Goal: Information Seeking & Learning: Learn about a topic

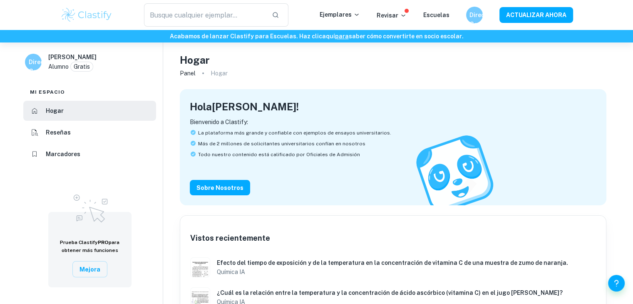
click at [396, 24] on div "​ Ejemplares Revisar Escuelas Director General ACTUALIZAR AHORA" at bounding box center [316, 14] width 533 height 23
click at [404, 19] on p "Revisar" at bounding box center [392, 15] width 30 height 9
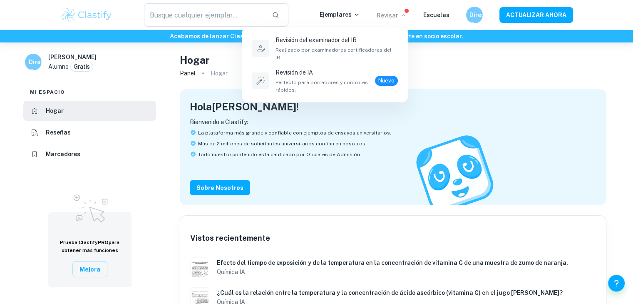
click at [406, 12] on div at bounding box center [316, 152] width 633 height 304
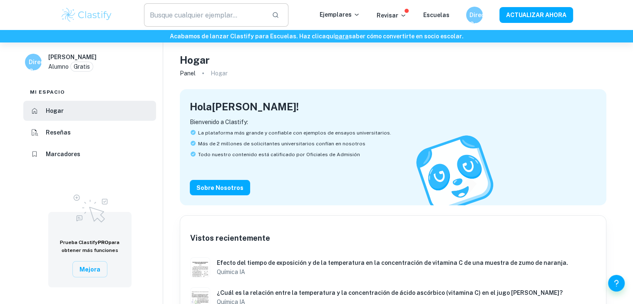
click at [259, 22] on input "text" at bounding box center [204, 14] width 121 height 23
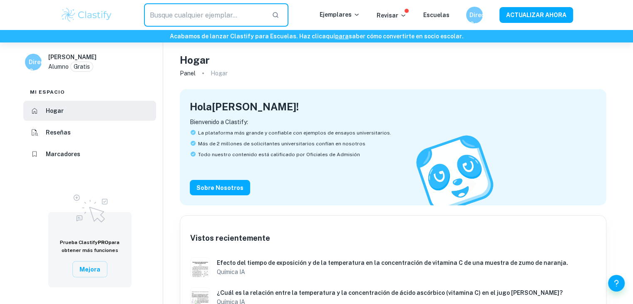
click at [278, 124] on p "Bienvenido a Clastify:" at bounding box center [393, 121] width 407 height 9
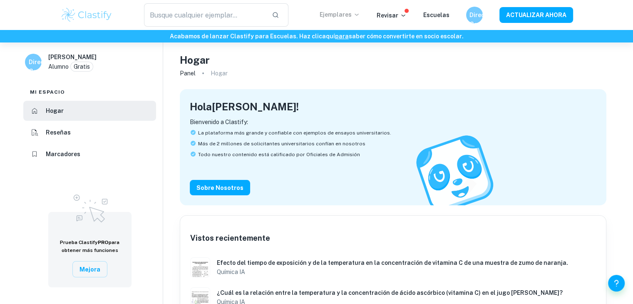
click at [348, 13] on font "Ejemplares" at bounding box center [336, 14] width 32 height 7
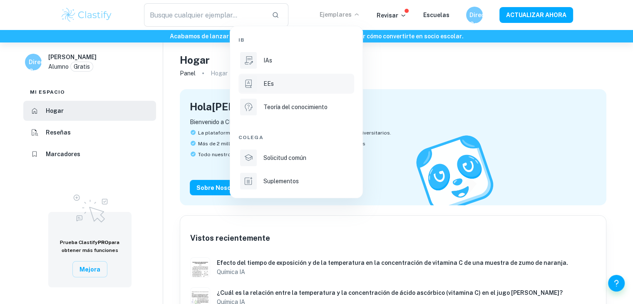
click at [276, 81] on div "EEs" at bounding box center [307, 83] width 89 height 9
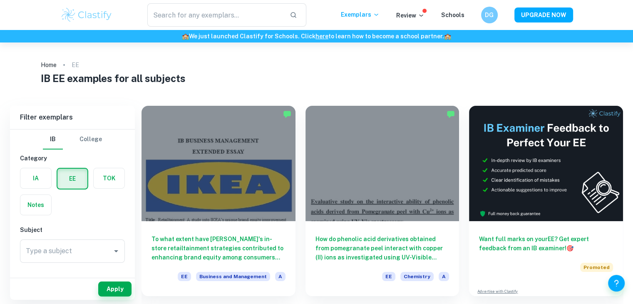
click at [508, 85] on h1 "IB EE examples for all subjects" at bounding box center [317, 78] width 552 height 15
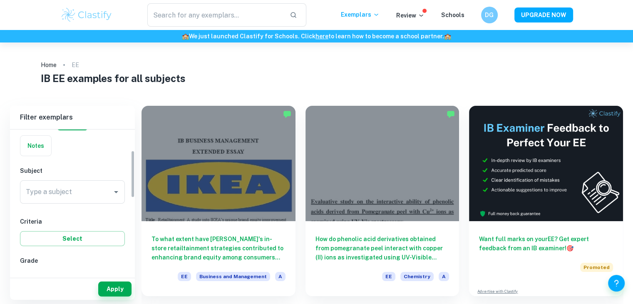
drag, startPoint x: 134, startPoint y: 157, endPoint x: 129, endPoint y: 183, distance: 26.7
click at [129, 183] on div "IB College Category IA EE TOK Notes Subject Type a subject Type a subject Crite…" at bounding box center [72, 201] width 125 height 145
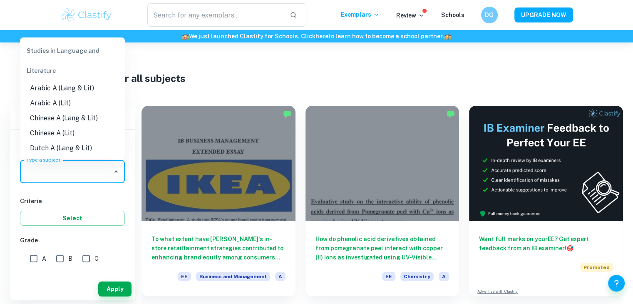
click at [107, 178] on input "Type a subject" at bounding box center [66, 172] width 85 height 16
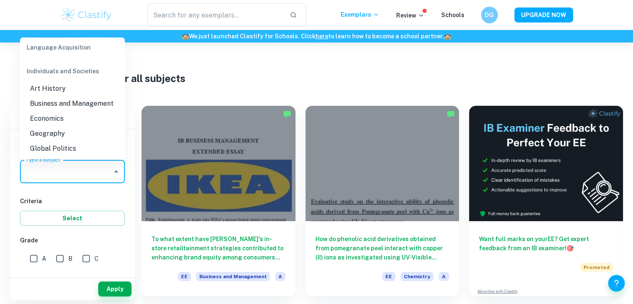
scroll to position [718, 0]
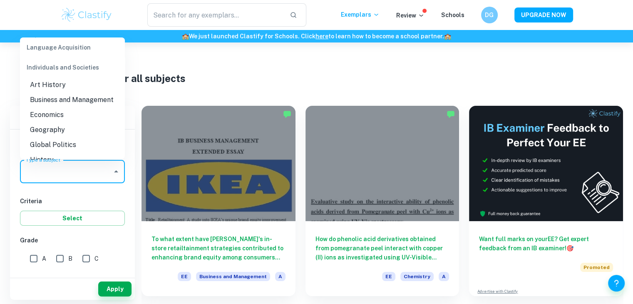
click at [72, 107] on li "Business and Management" at bounding box center [72, 99] width 105 height 15
type input "Business and Management"
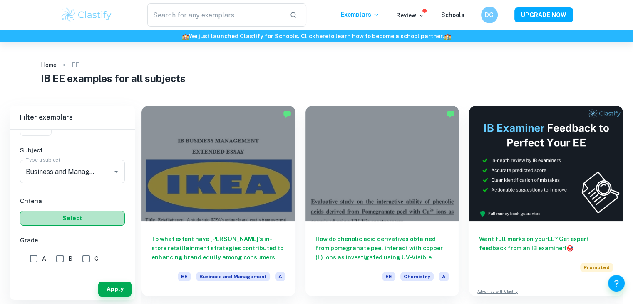
click at [104, 217] on button "Select" at bounding box center [72, 218] width 105 height 15
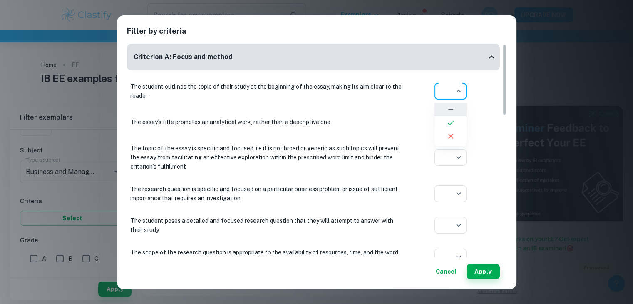
click at [457, 99] on body "We value your privacy We use cookies to enhance your browsing experience, serve…" at bounding box center [316, 194] width 633 height 304
click at [551, 62] on div at bounding box center [316, 152] width 633 height 304
click at [450, 273] on button "Cancel" at bounding box center [445, 271] width 27 height 15
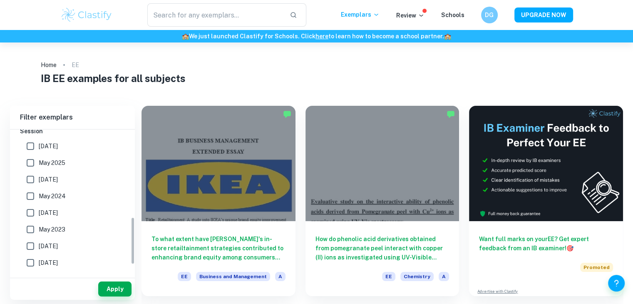
scroll to position [296, 0]
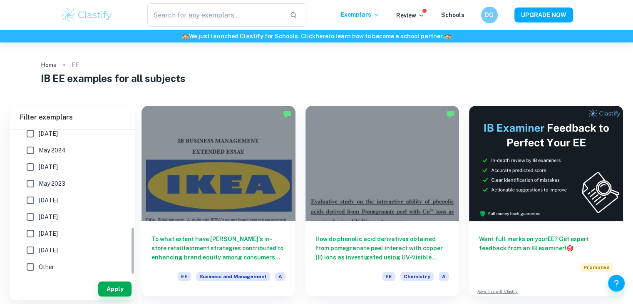
drag, startPoint x: 133, startPoint y: 191, endPoint x: 132, endPoint y: 310, distance: 119.5
click at [132, 303] on html "We value your privacy We use cookies to enhance your browsing experience, serve…" at bounding box center [316, 152] width 633 height 304
click at [113, 288] on button "Apply" at bounding box center [114, 288] width 33 height 15
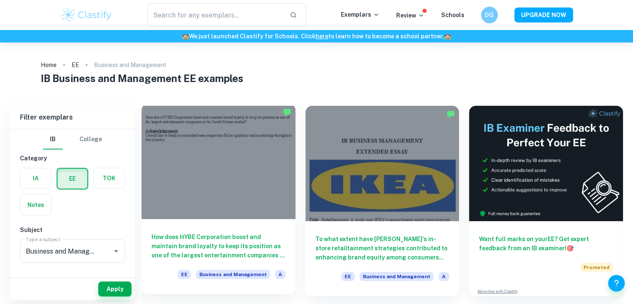
click at [232, 189] on div at bounding box center [219, 161] width 154 height 115
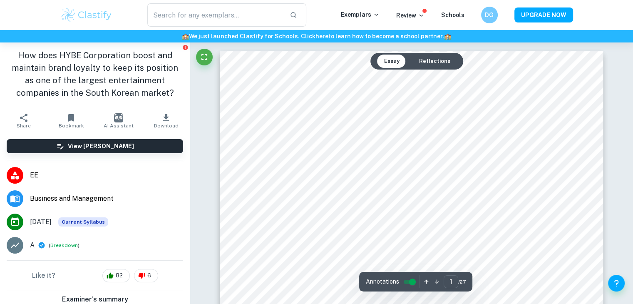
click at [17, 60] on h1 "How does HYBE Corporation boost and maintain brand loyalty to keep its position…" at bounding box center [95, 74] width 176 height 50
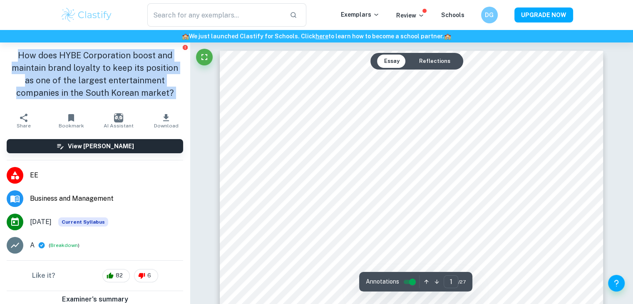
drag, startPoint x: 17, startPoint y: 60, endPoint x: 170, endPoint y: 90, distance: 156.2
click at [170, 90] on h1 "How does HYBE Corporation boost and maintain brand loyalty to keep its position…" at bounding box center [95, 74] width 176 height 50
click at [128, 134] on p "The topic of the essay is specific and focused, i.e it is not broad or generic …" at bounding box center [68, 106] width 117 height 55
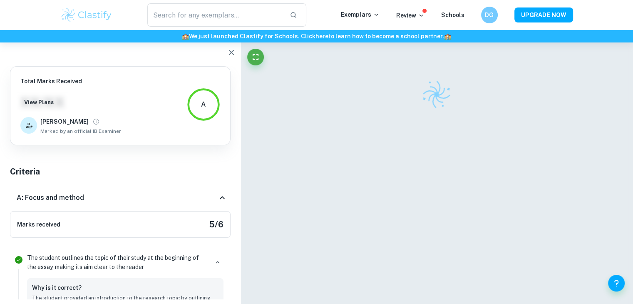
scroll to position [348, 0]
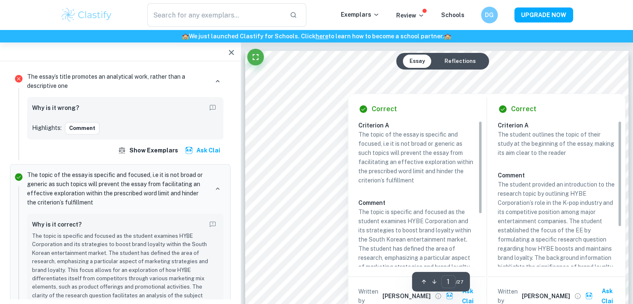
click at [413, 91] on div "Correct Criterion A The topic of the essay is specific and focused, i.e it is n…" at bounding box center [487, 202] width 278 height 226
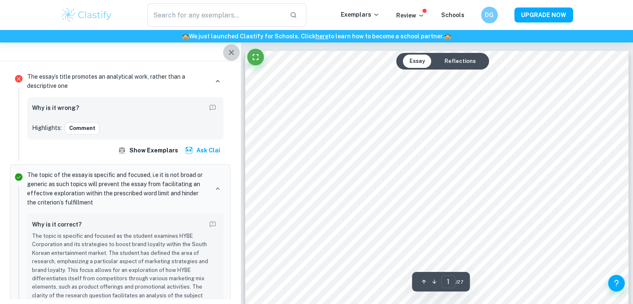
click at [235, 54] on icon "button" at bounding box center [231, 52] width 10 height 10
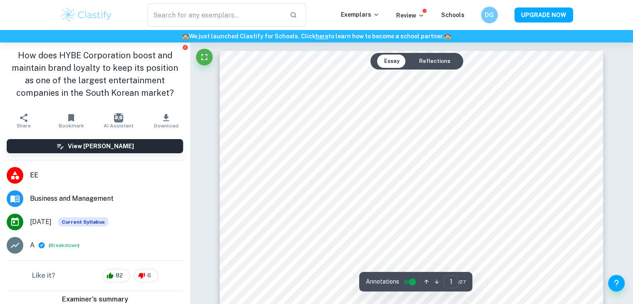
click at [190, 42] on div at bounding box center [190, 42] width 0 height 0
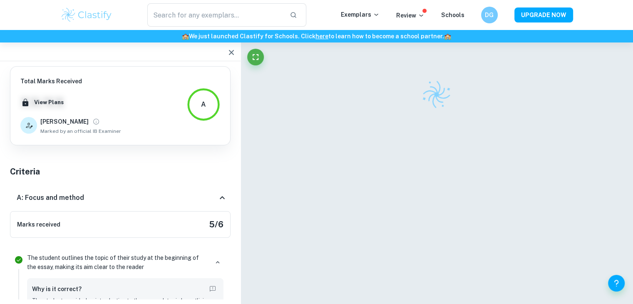
scroll to position [245, 0]
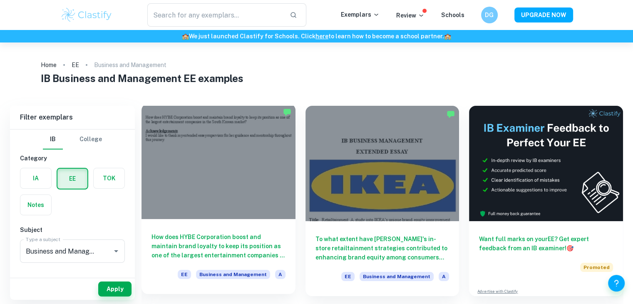
click at [187, 182] on div at bounding box center [219, 161] width 154 height 115
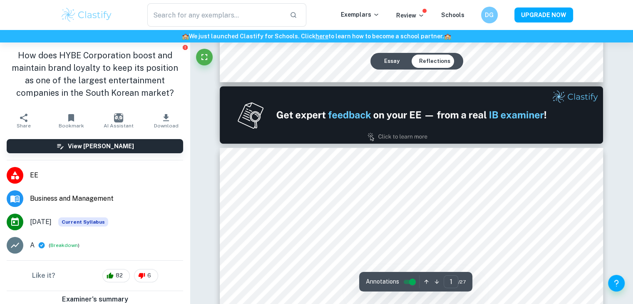
type input "2"
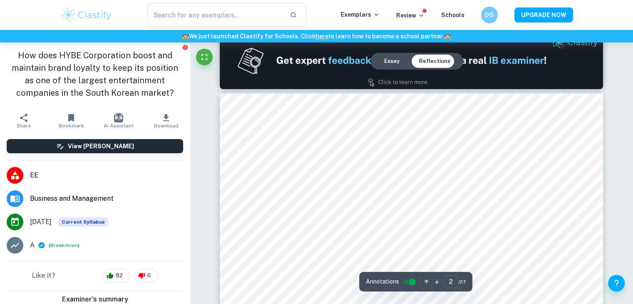
scroll to position [583, 0]
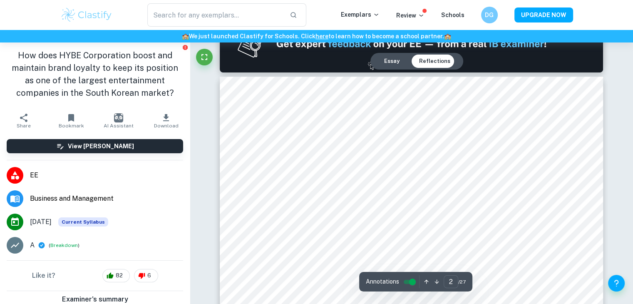
click at [301, 152] on div at bounding box center [411, 155] width 291 height 16
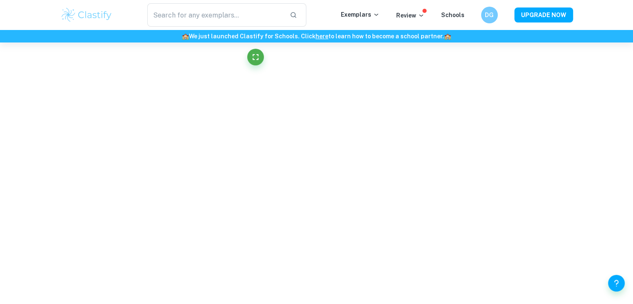
scroll to position [3169, 0]
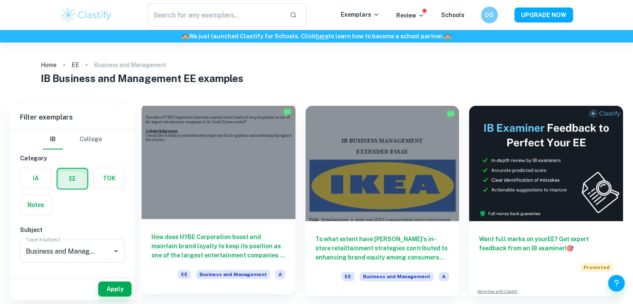
click at [265, 168] on div at bounding box center [219, 161] width 154 height 115
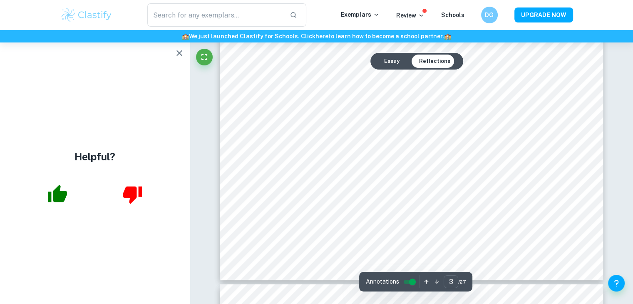
scroll to position [1532, 0]
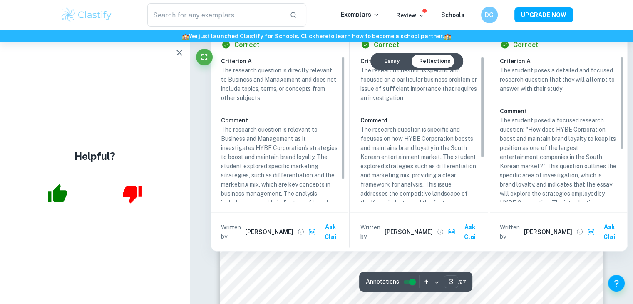
type input "4"
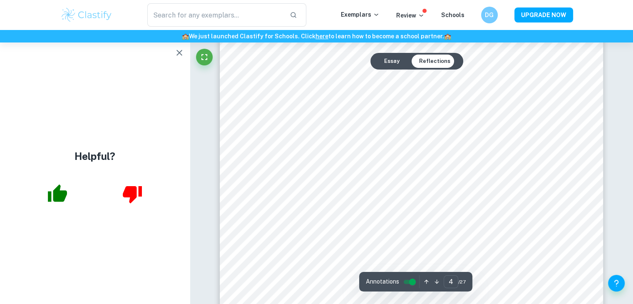
scroll to position [1998, 0]
